Goal: Navigation & Orientation: Find specific page/section

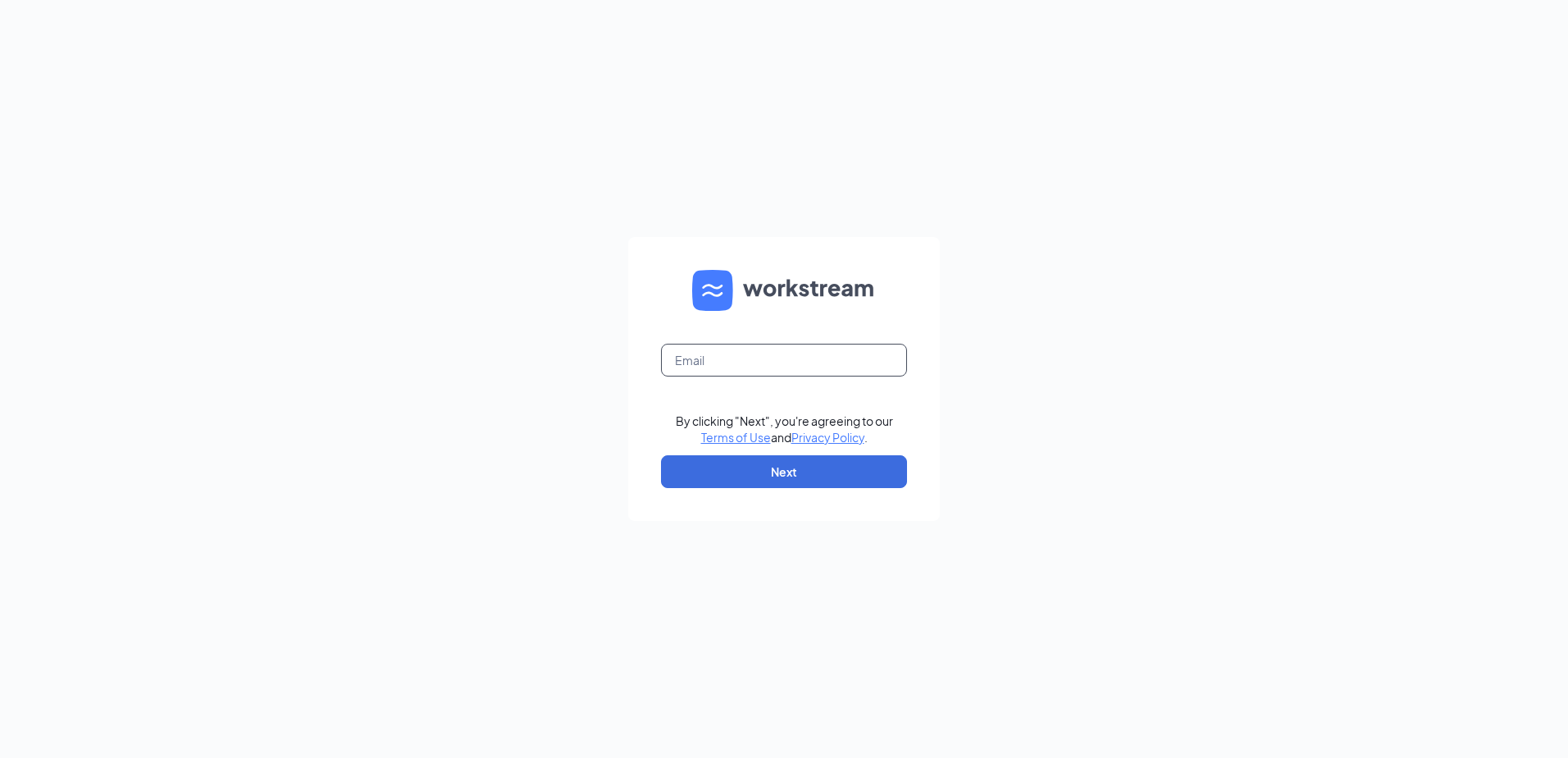
click at [727, 362] on input "text" at bounding box center [784, 360] width 246 height 33
type input "[EMAIL_ADDRESS][DOMAIN_NAME]"
click at [740, 469] on button "Next" at bounding box center [784, 471] width 246 height 33
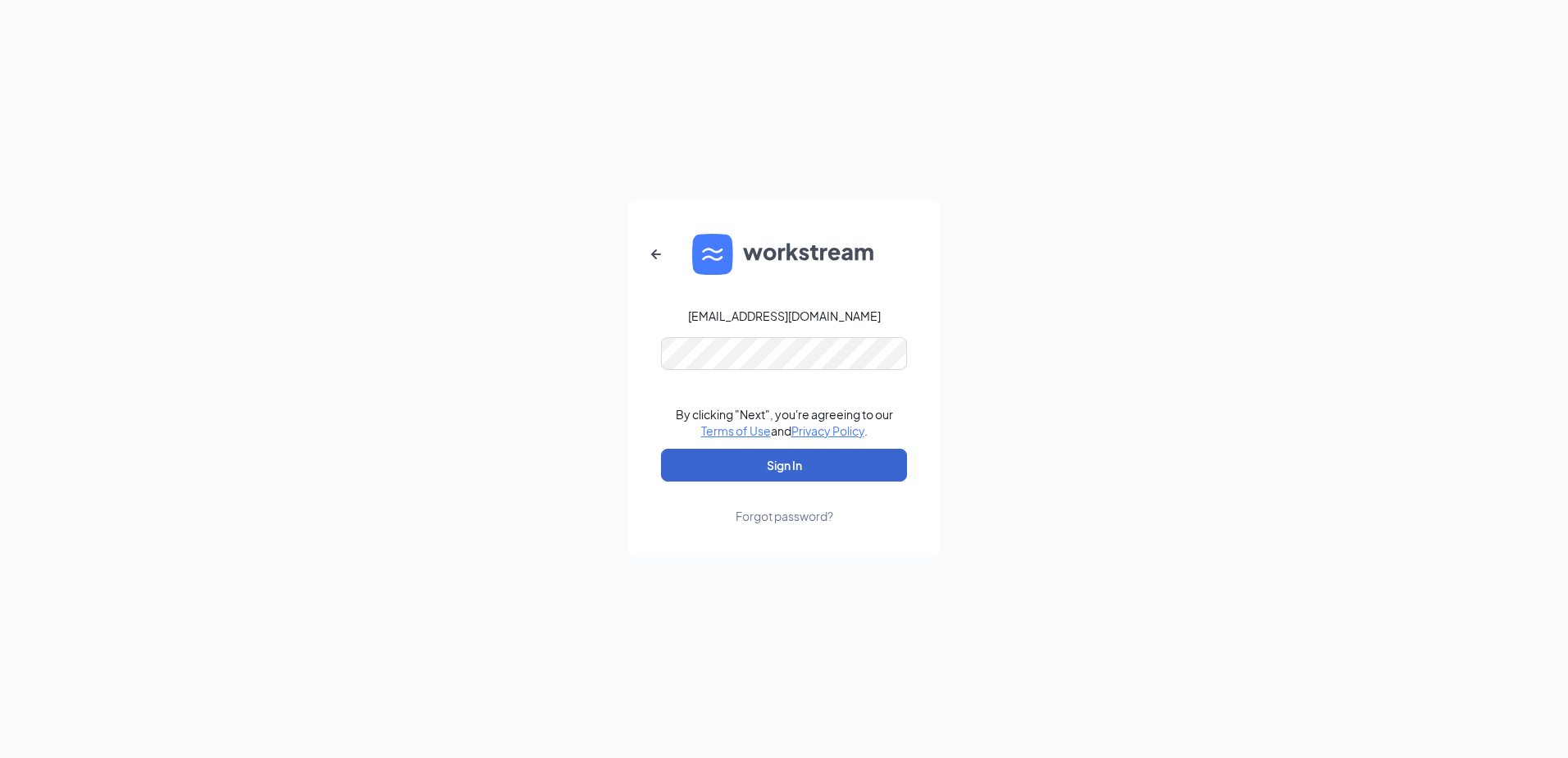
click at [761, 463] on button "Sign In" at bounding box center [784, 465] width 246 height 33
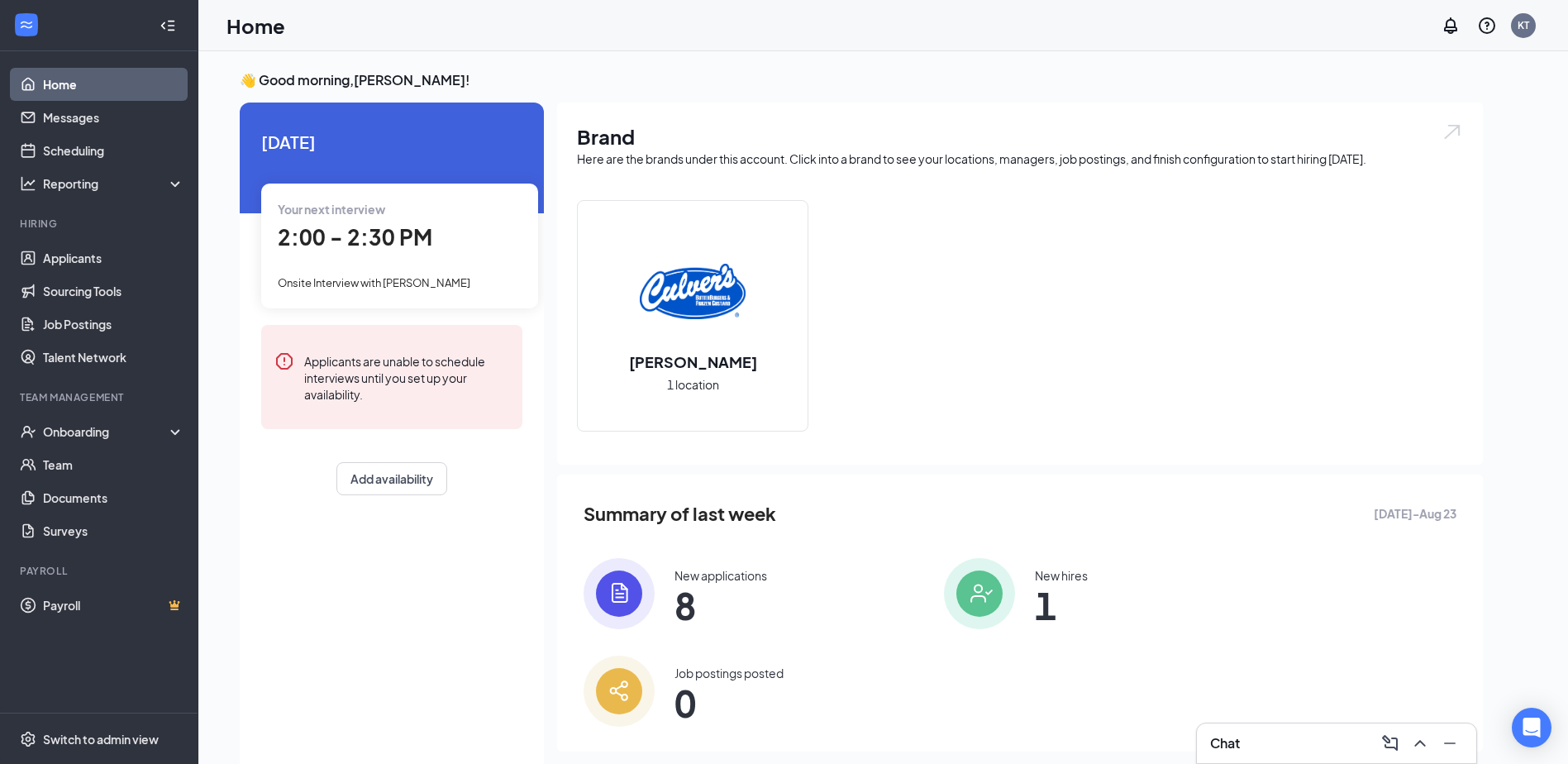
click at [1291, 739] on div "Chat" at bounding box center [1336, 743] width 253 height 26
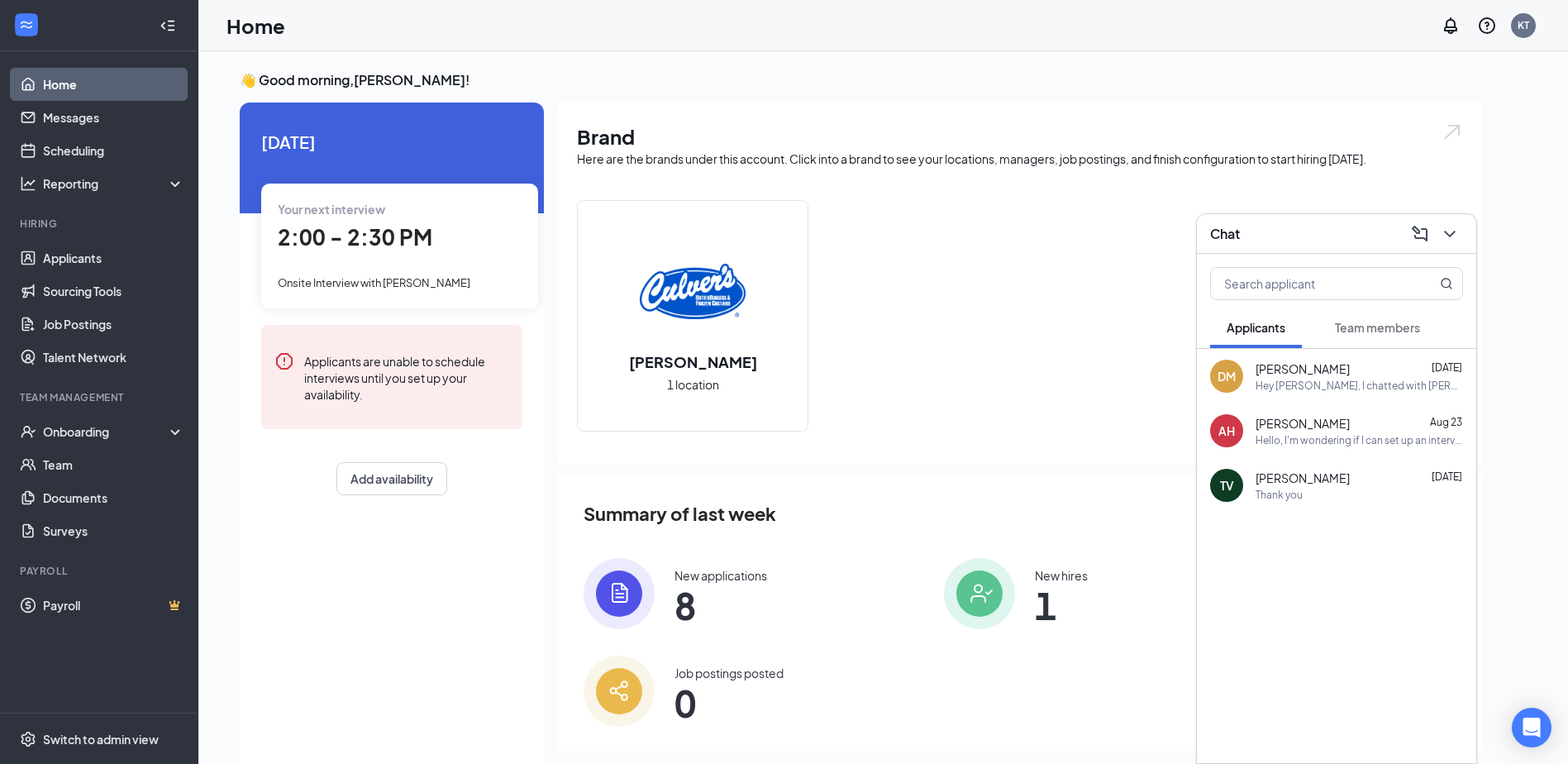
click at [1290, 242] on div "Chat" at bounding box center [1336, 233] width 253 height 25
